Goal: Task Accomplishment & Management: Manage account settings

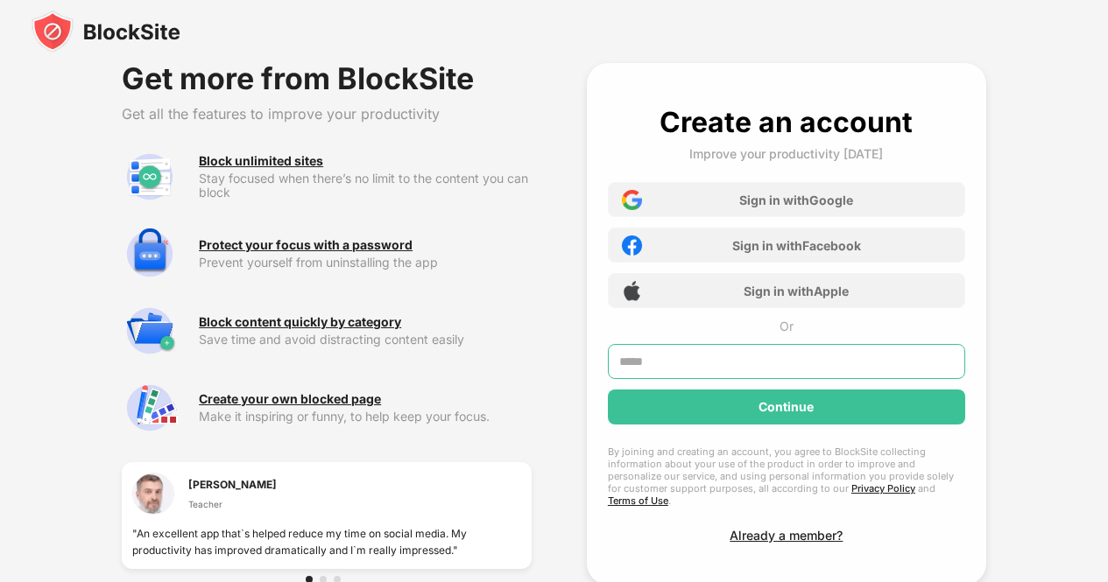
click at [766, 356] on input "text" at bounding box center [786, 361] width 357 height 35
type input "**********"
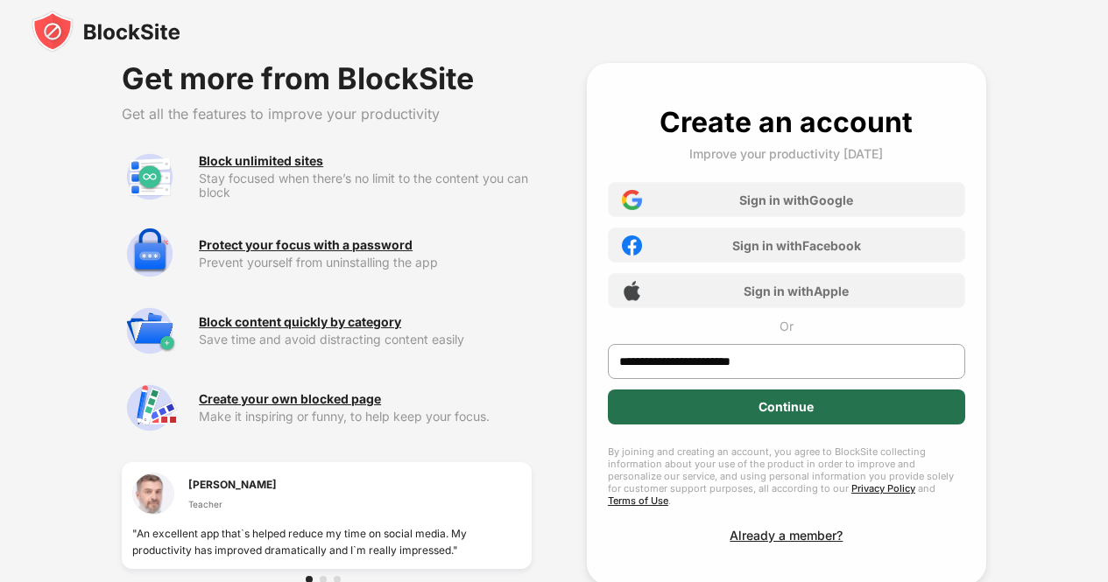
click at [749, 405] on div "Continue" at bounding box center [786, 407] width 357 height 35
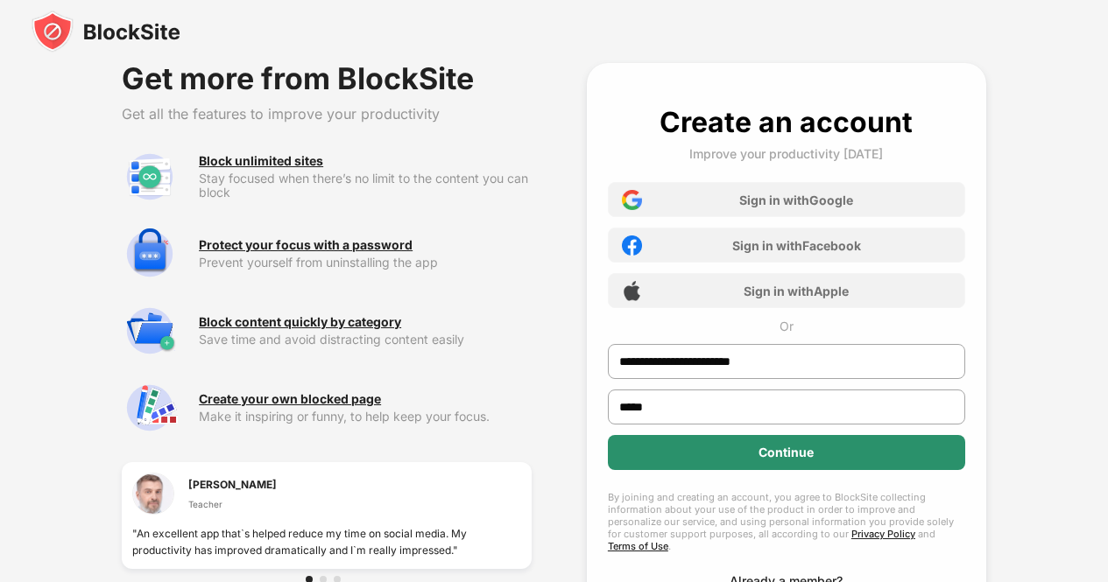
type input "*****"
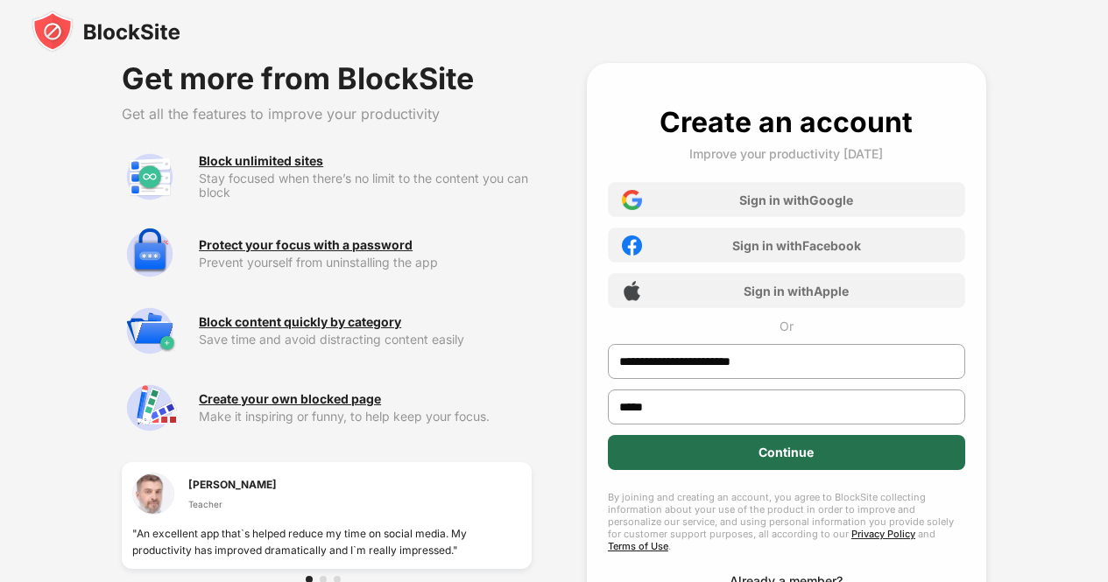
click at [748, 448] on div "Continue" at bounding box center [786, 452] width 357 height 35
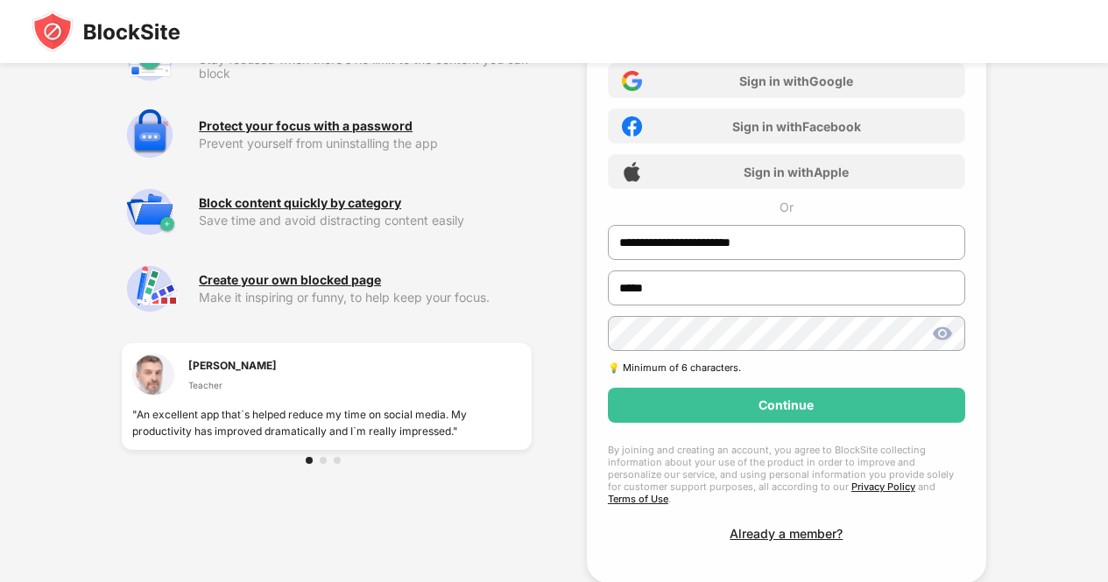
scroll to position [193, 0]
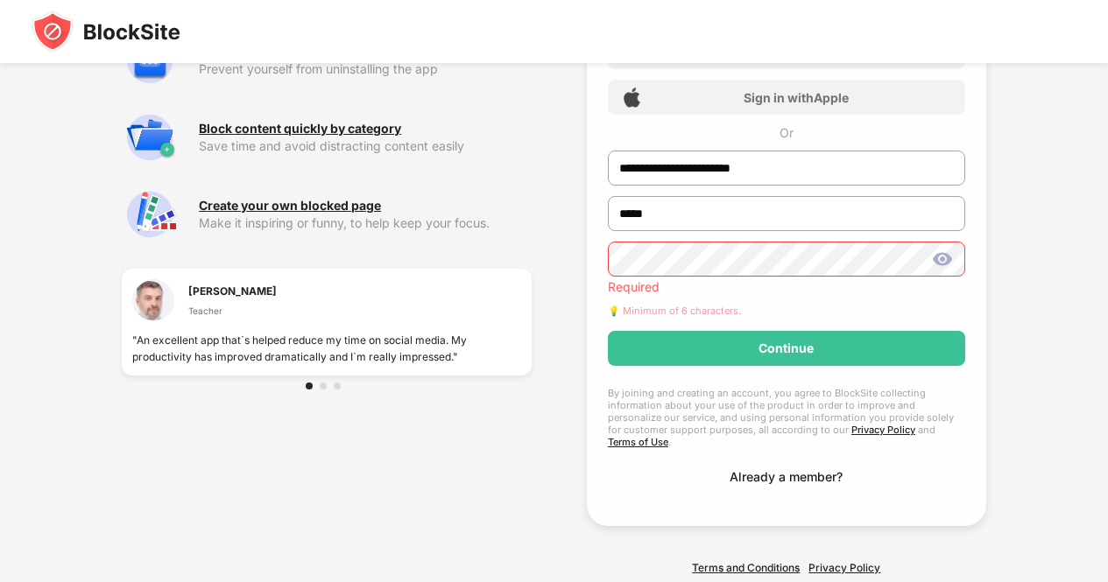
click at [798, 444] on div "**********" at bounding box center [786, 198] width 357 height 573
click at [789, 469] on div "Already a member?" at bounding box center [785, 476] width 113 height 15
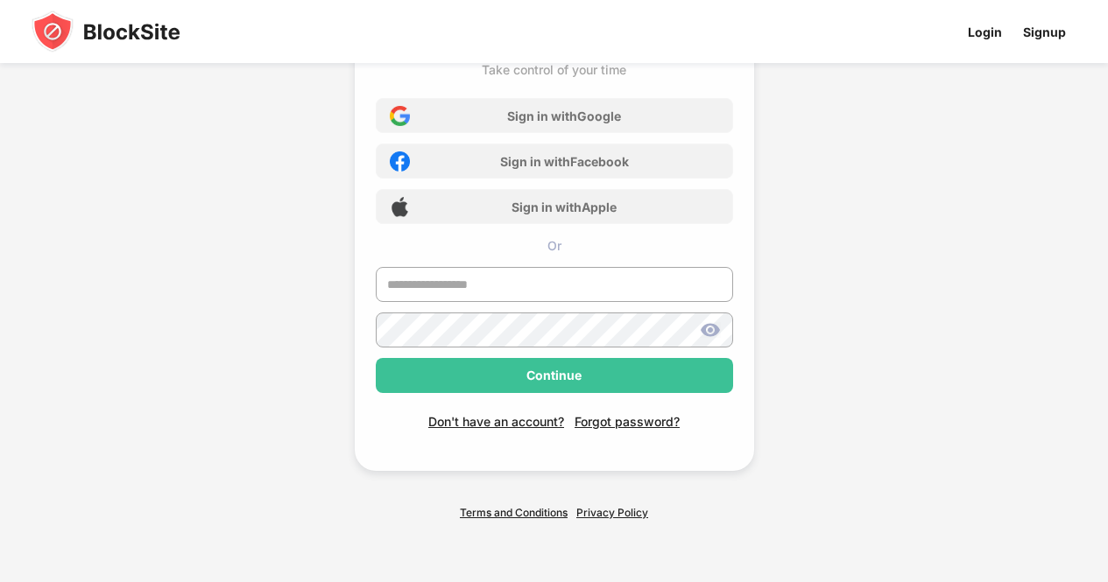
scroll to position [83, 0]
click at [523, 276] on input "text" at bounding box center [554, 285] width 357 height 35
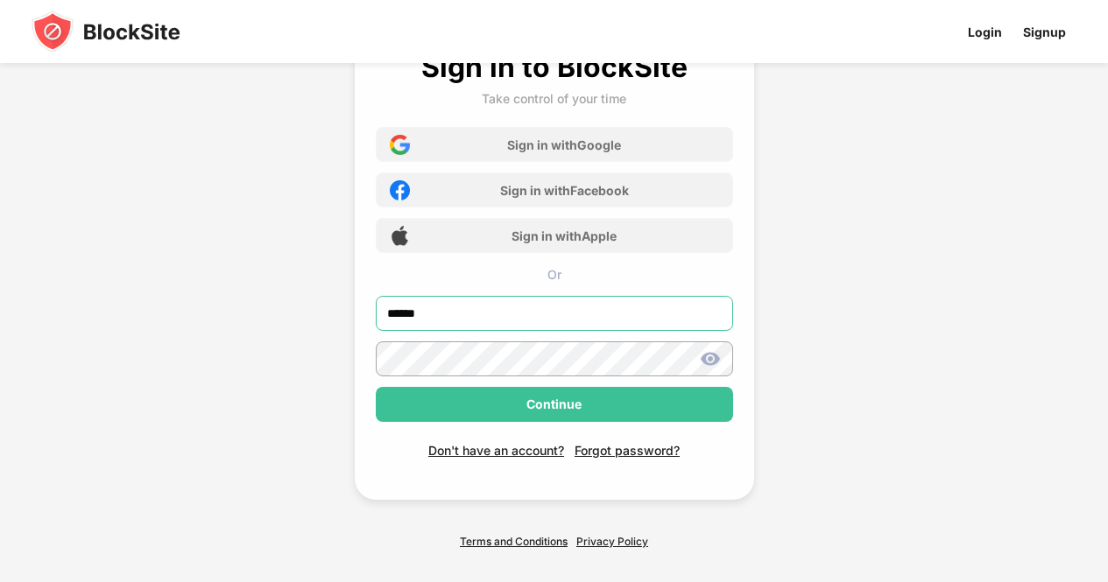
scroll to position [50, 0]
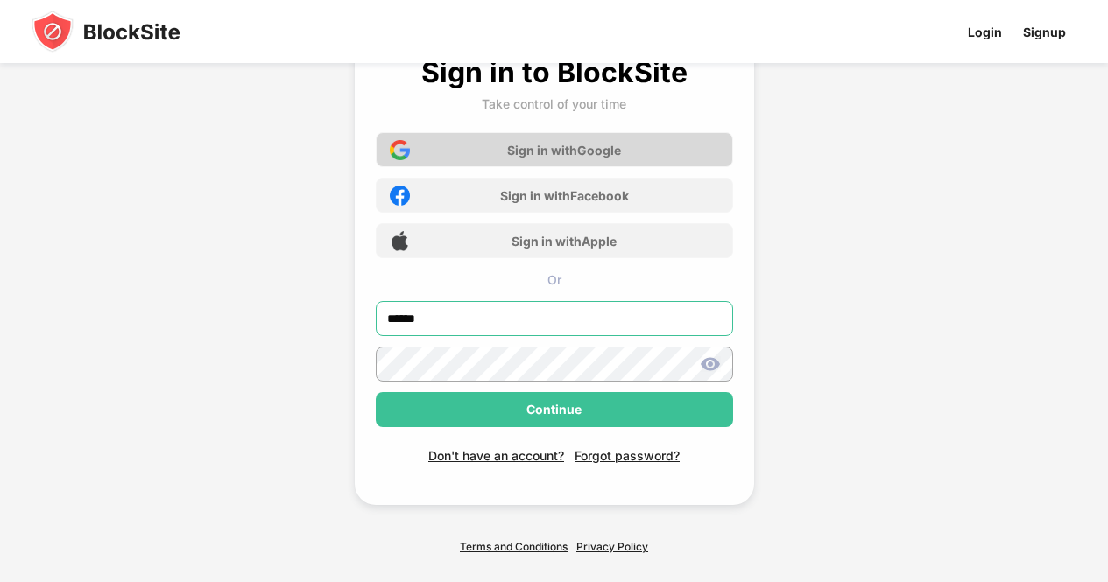
type input "******"
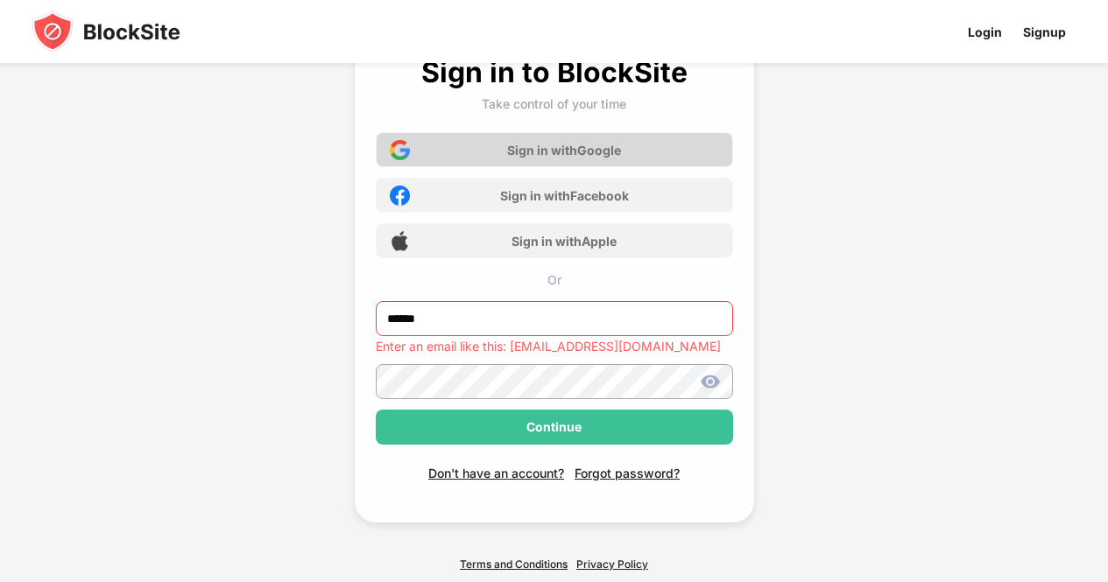
click at [562, 152] on div "Sign in with Google" at bounding box center [564, 150] width 114 height 15
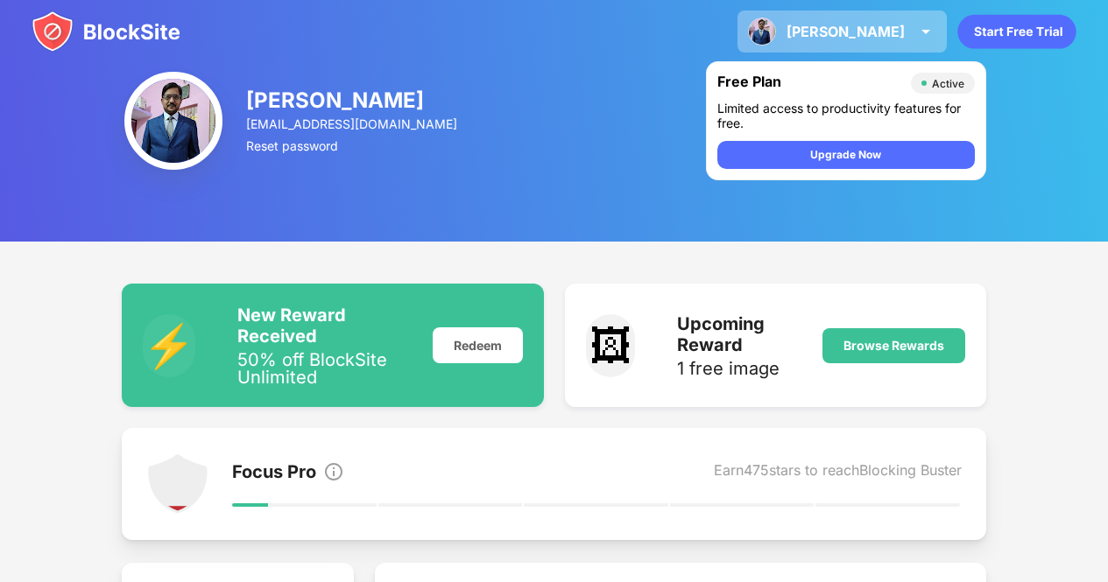
click at [896, 33] on div "Vijay" at bounding box center [845, 32] width 118 height 18
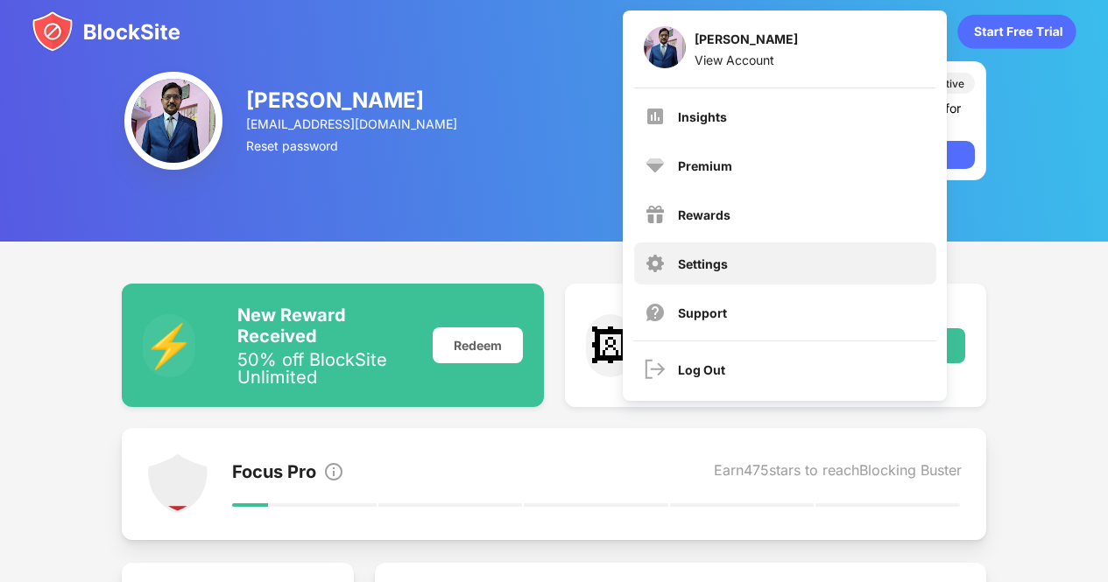
click at [707, 279] on div "Settings" at bounding box center [785, 264] width 302 height 42
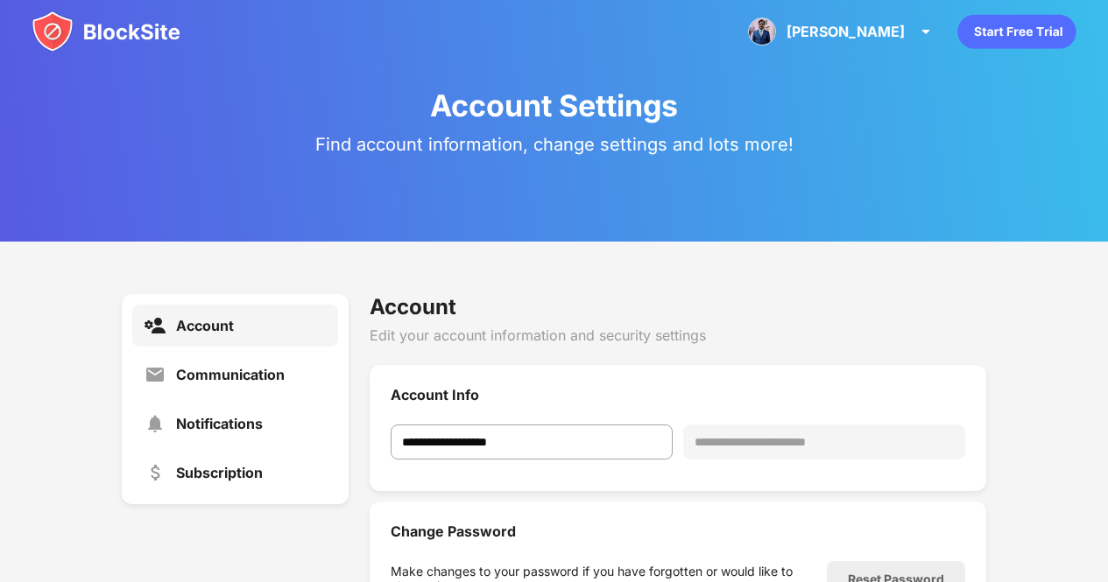
scroll to position [212, 0]
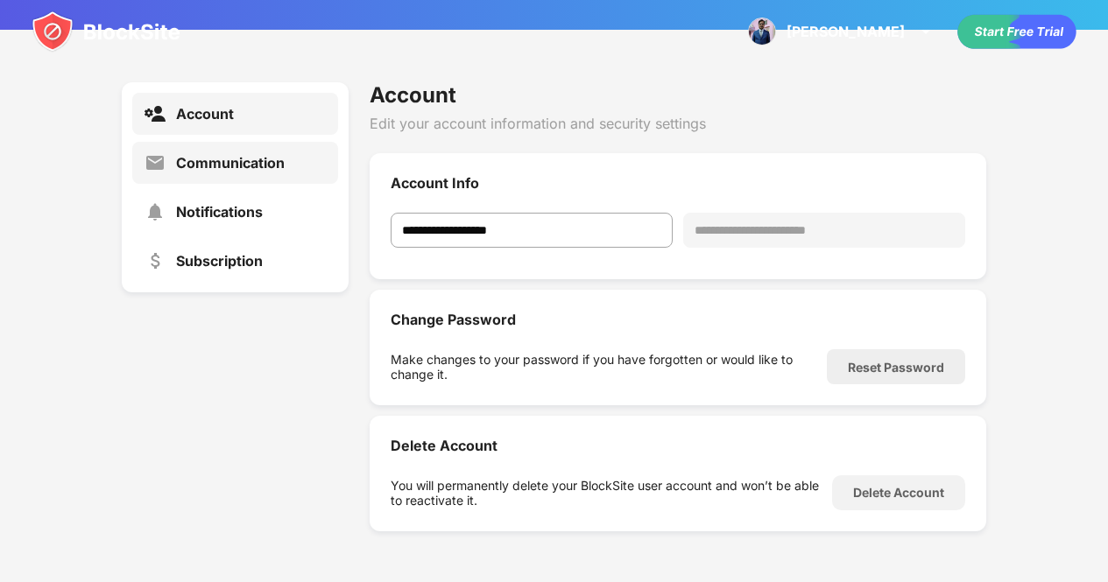
click at [240, 167] on div "Communication" at bounding box center [230, 163] width 109 height 18
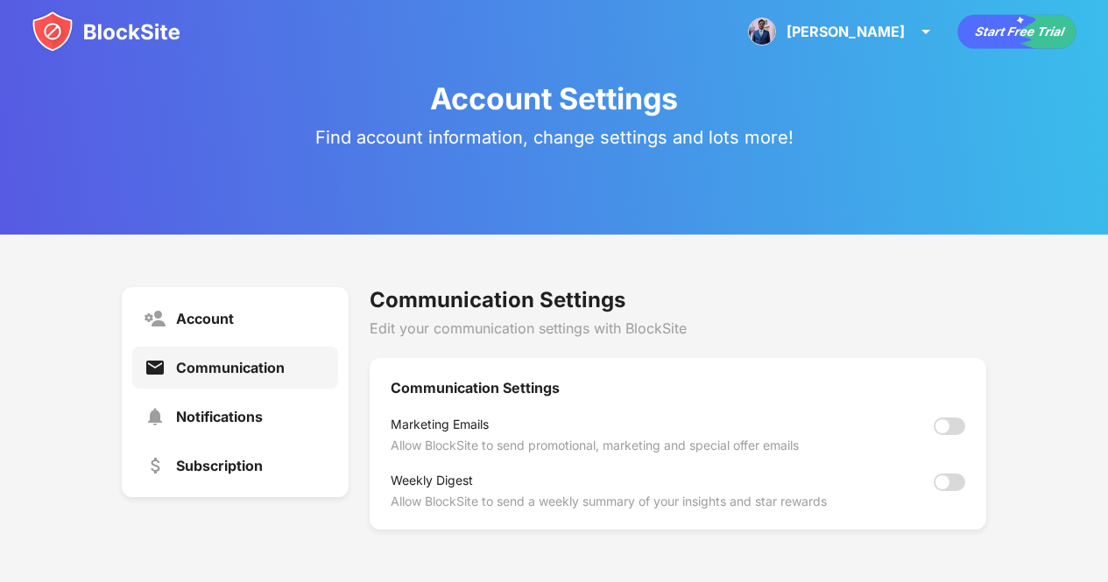
scroll to position [6, 0]
click at [286, 402] on div "Notifications" at bounding box center [235, 418] width 206 height 42
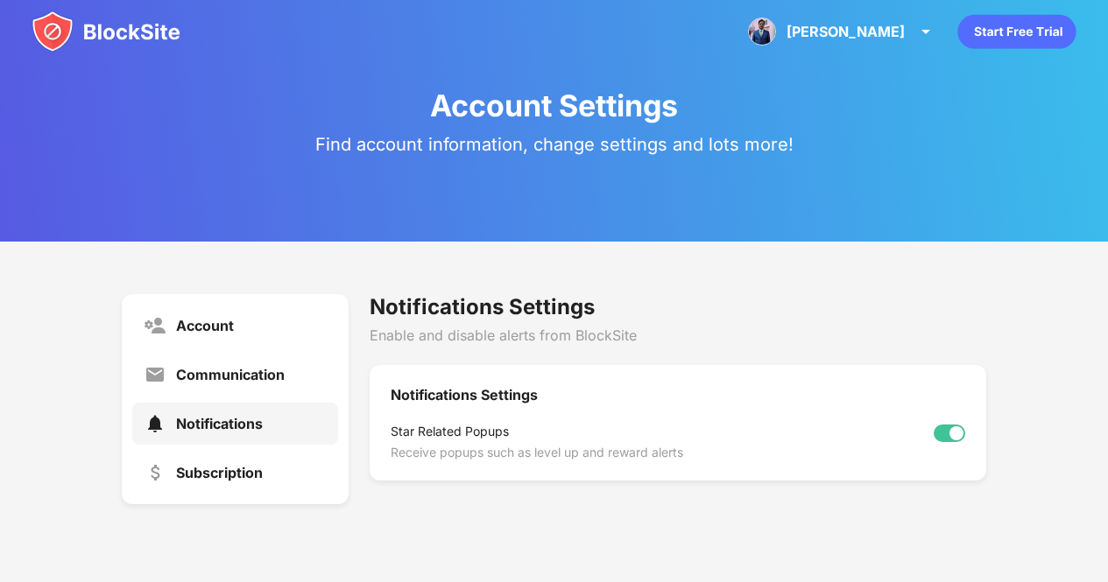
scroll to position [64, 0]
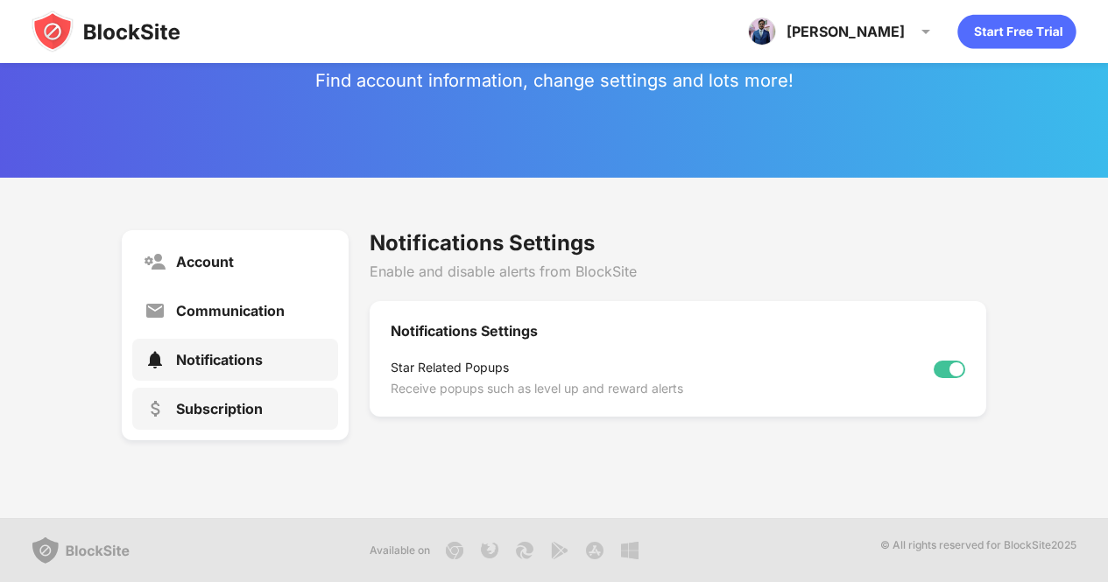
click at [287, 404] on div "Subscription" at bounding box center [235, 409] width 206 height 42
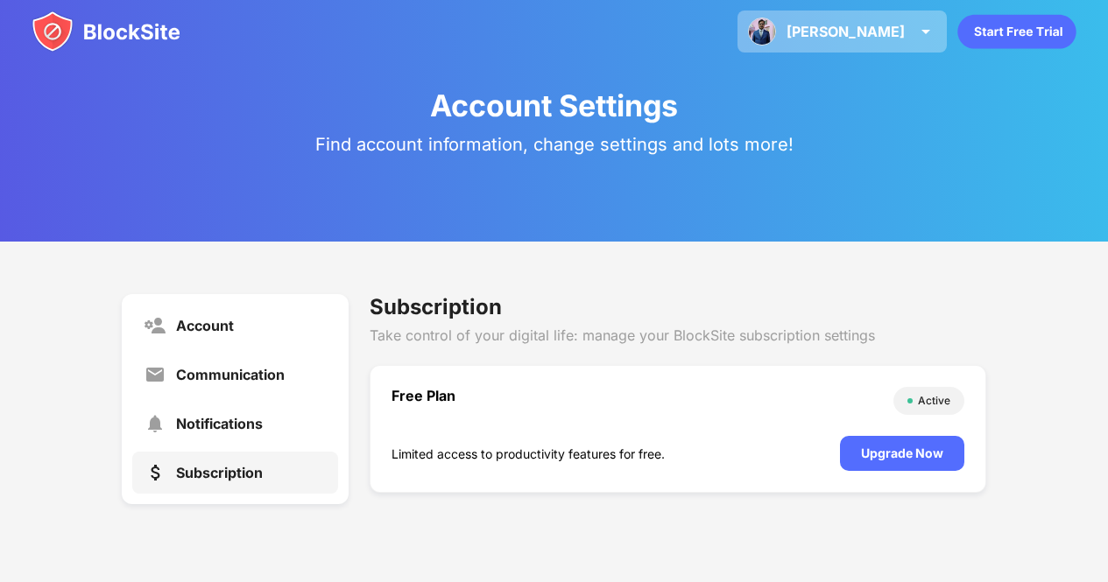
click at [867, 41] on div "Vijay Vijay Kumar Jaiswal View Account Insights Premium Rewards Settings Suppor…" at bounding box center [841, 32] width 209 height 42
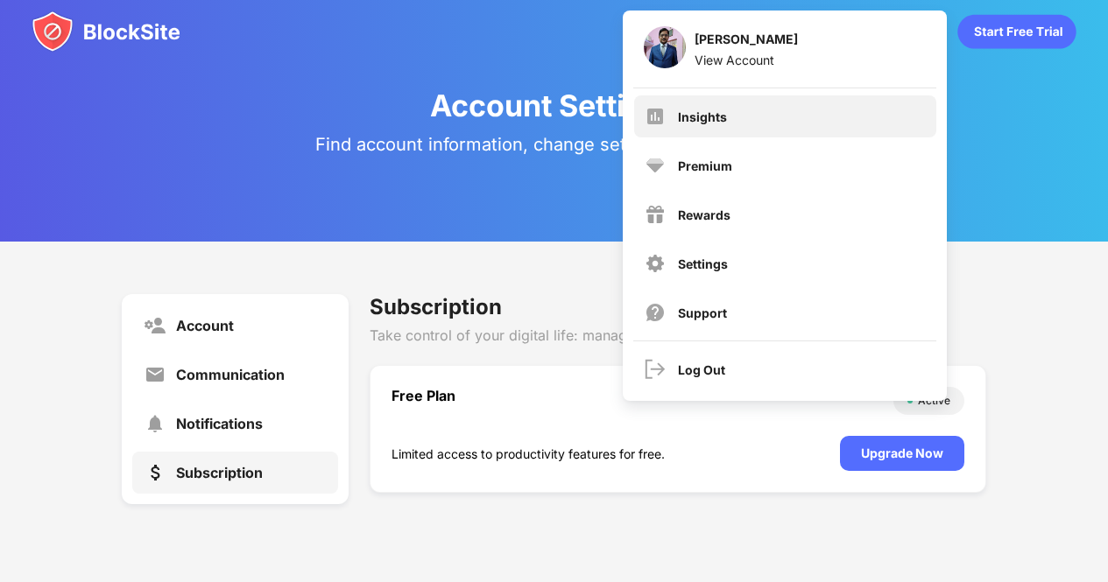
click at [688, 116] on div "Insights" at bounding box center [702, 116] width 49 height 15
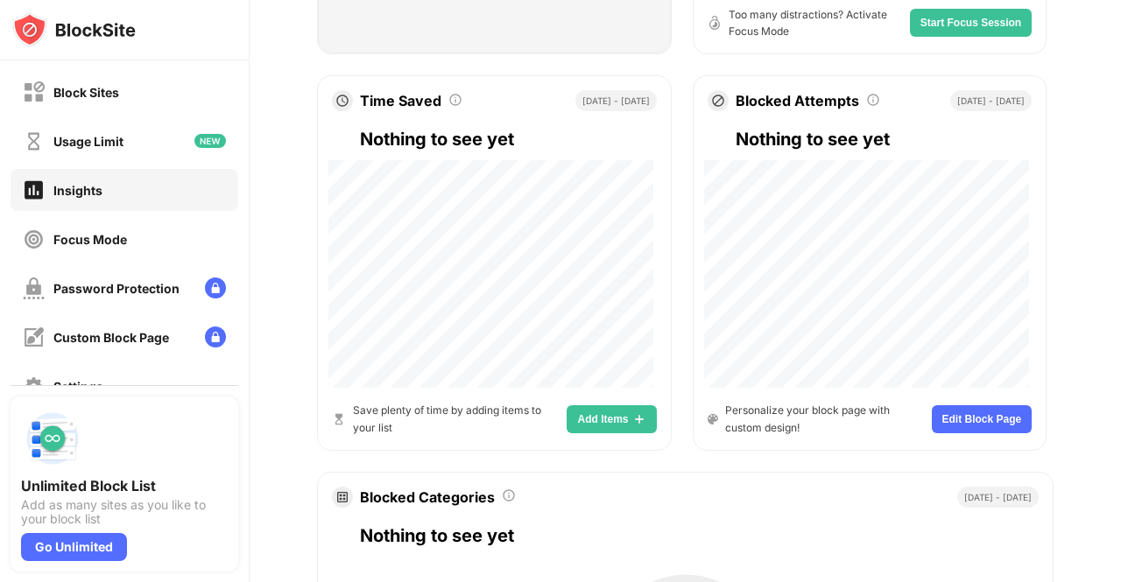
scroll to position [918, 0]
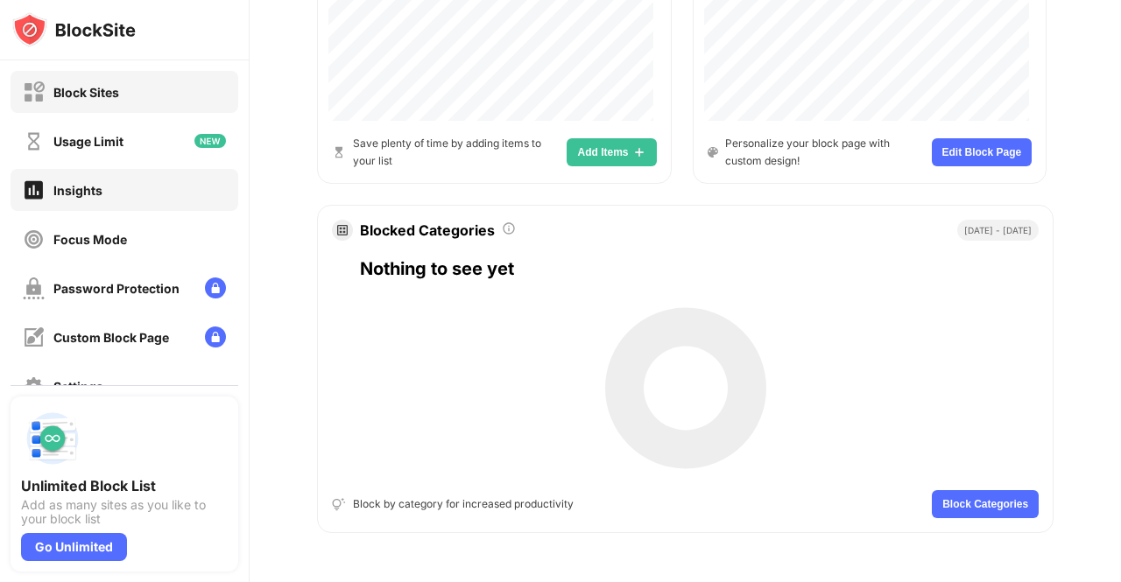
click at [105, 108] on div "Block Sites" at bounding box center [125, 92] width 228 height 42
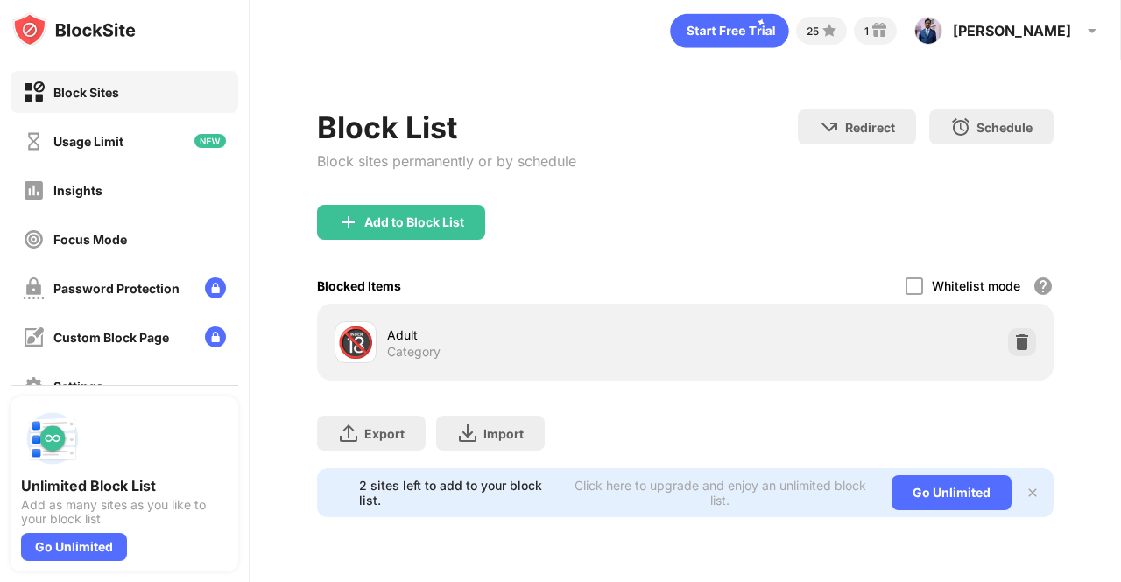
click at [1030, 491] on img at bounding box center [1032, 493] width 14 height 14
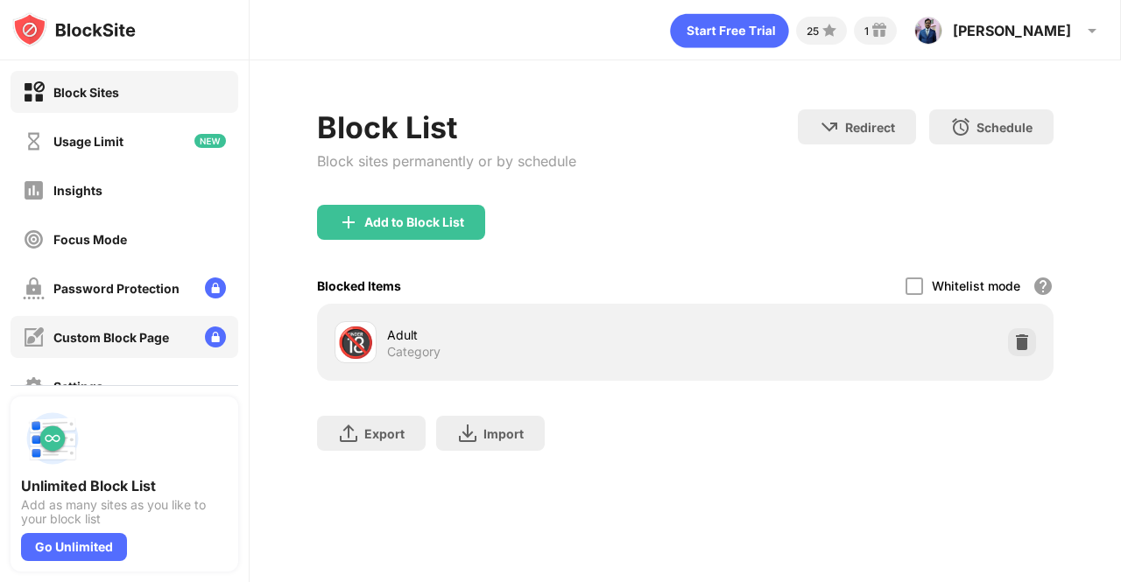
scroll to position [145, 0]
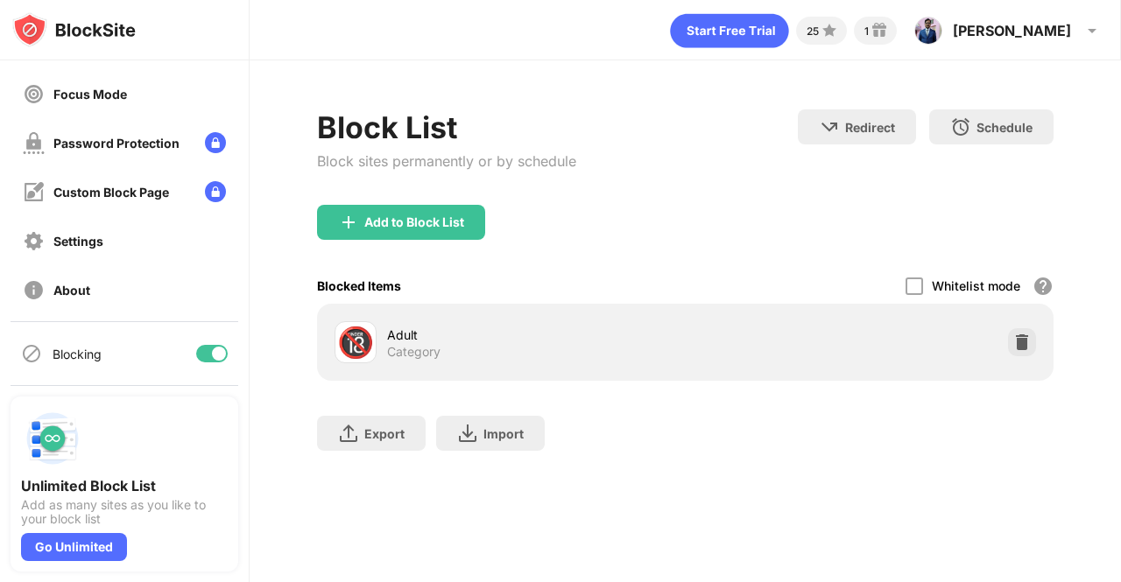
click at [196, 350] on div at bounding box center [212, 354] width 32 height 18
click at [198, 350] on div at bounding box center [205, 354] width 14 height 14
click at [101, 255] on div "Settings" at bounding box center [125, 241] width 228 height 42
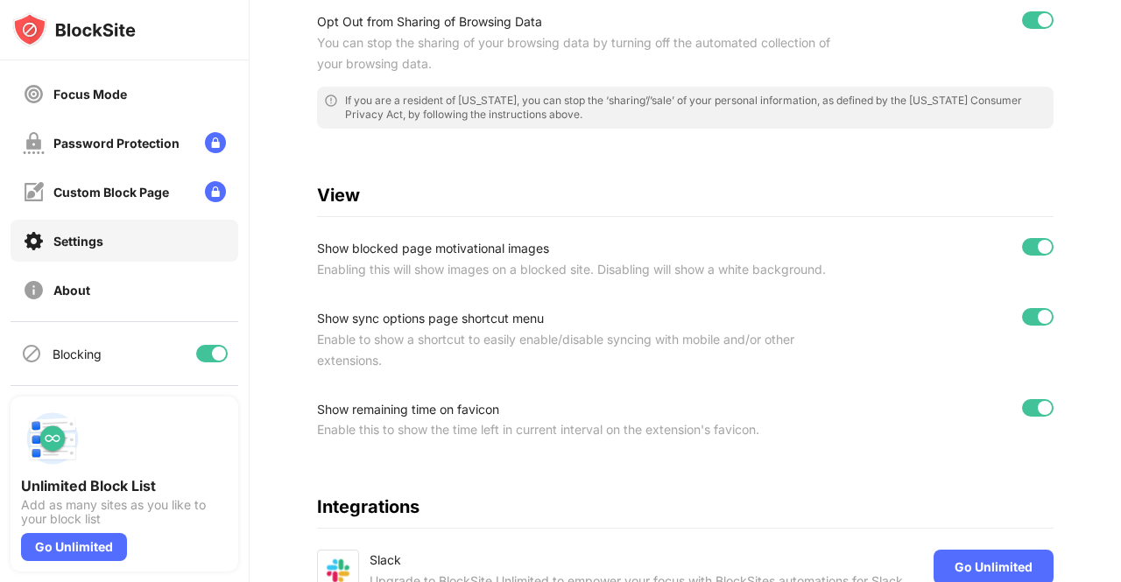
scroll to position [489, 1]
click at [1022, 247] on div at bounding box center [1038, 246] width 32 height 18
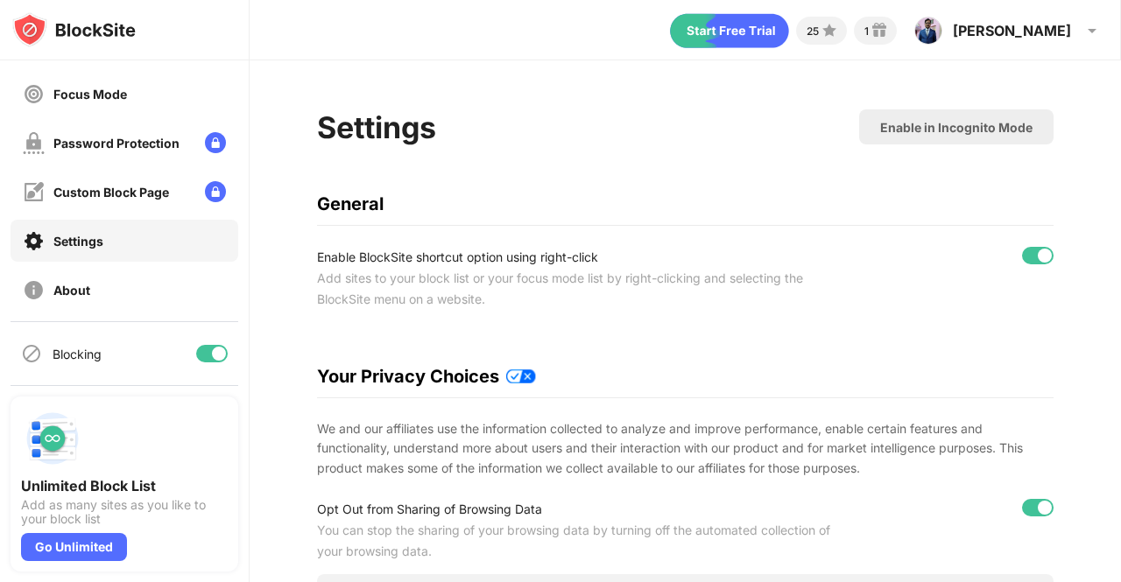
scroll to position [0, 0]
click at [88, 93] on div "Focus Mode" at bounding box center [90, 94] width 74 height 15
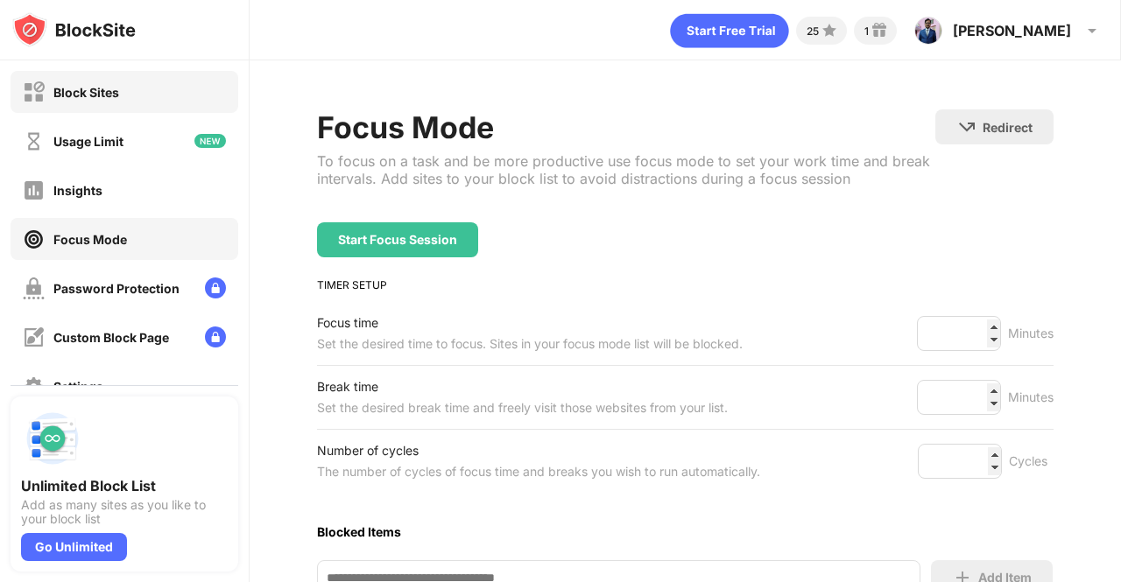
click at [120, 90] on div "Block Sites" at bounding box center [125, 92] width 228 height 42
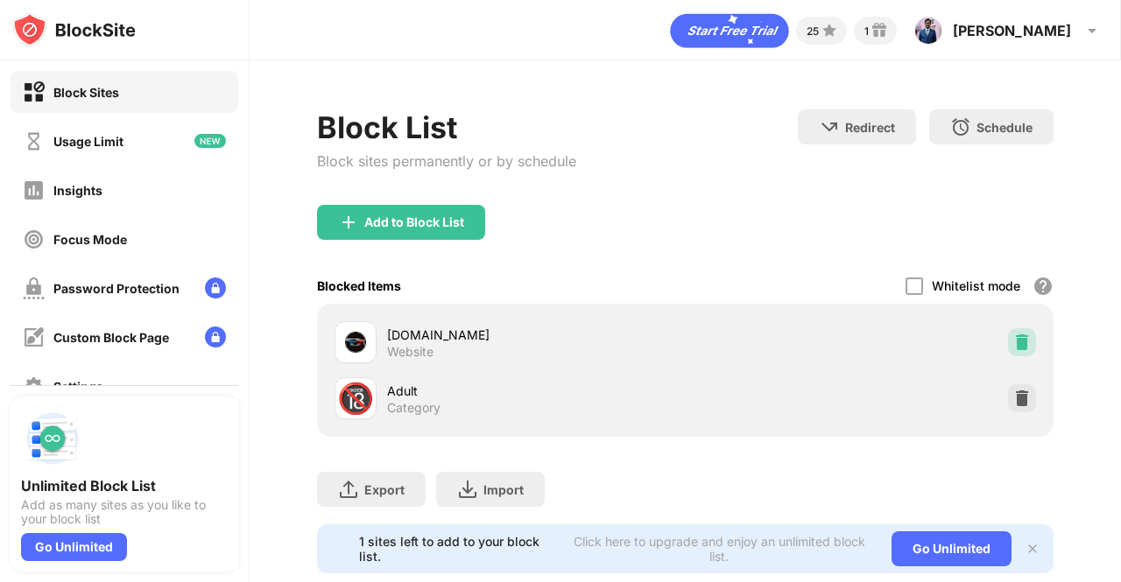
click at [1013, 338] on img at bounding box center [1022, 343] width 18 height 18
